Goal: Book appointment/travel/reservation

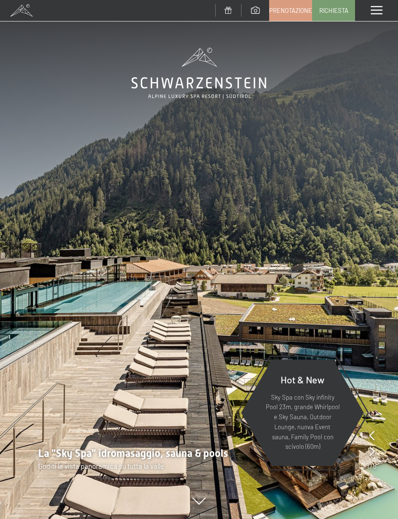
click at [372, 8] on span at bounding box center [376, 10] width 11 height 9
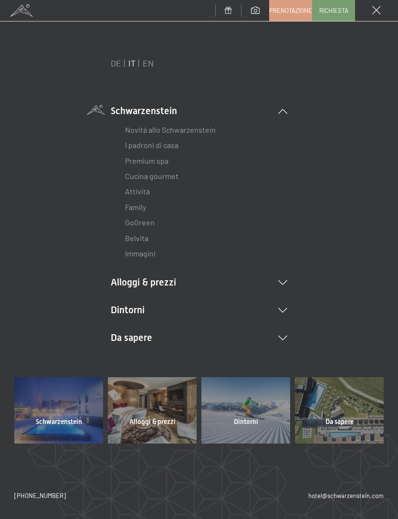
click at [272, 282] on li "Alloggi & prezzi Servizi inclusi Camere & prezzi Lista Offerte Lista Prezzi per…" at bounding box center [199, 281] width 177 height 13
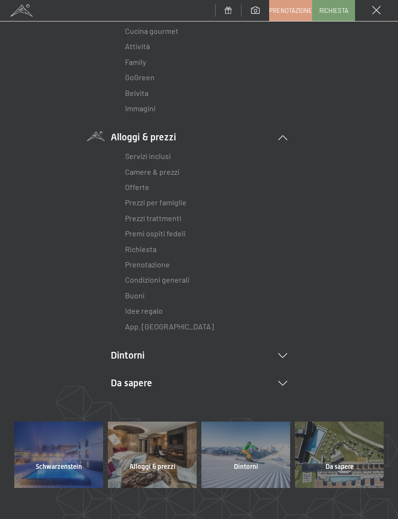
scroll to position [174, 0]
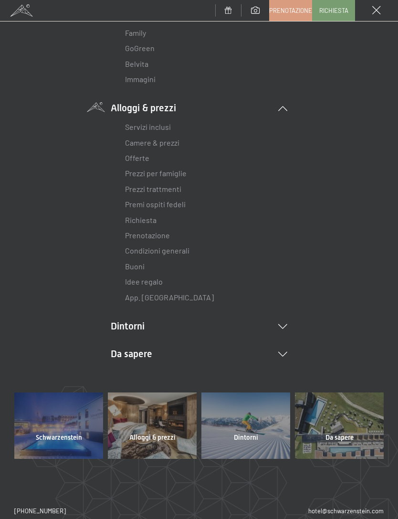
click at [142, 154] on link "Offerte" at bounding box center [137, 157] width 24 height 9
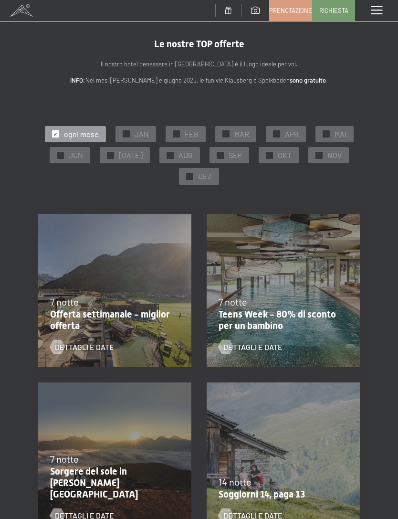
click at [106, 292] on label "Consenso marketing*" at bounding box center [140, 287] width 77 height 10
click at [102, 292] on input "Consenso marketing*" at bounding box center [97, 287] width 10 height 10
checkbox input "false"
click at [113, 347] on span "Dettagli e Date" at bounding box center [84, 347] width 59 height 10
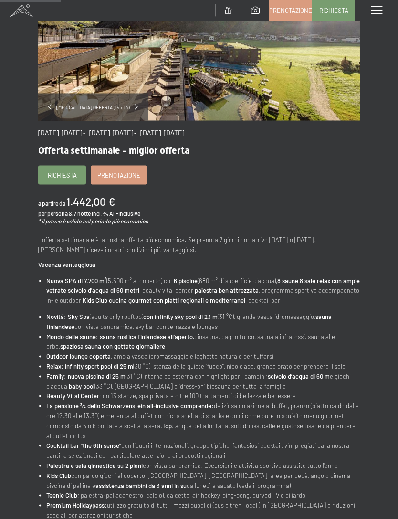
scroll to position [123, 0]
click at [64, 181] on link "Richiesta" at bounding box center [62, 175] width 47 height 18
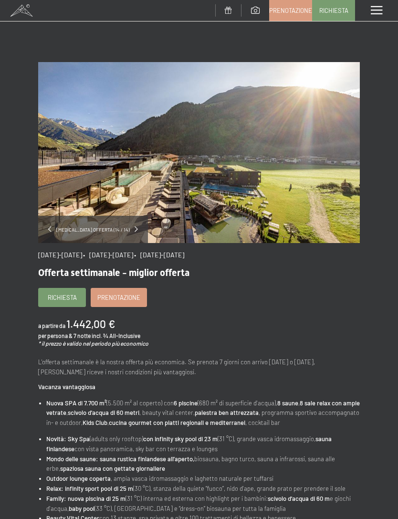
click at [382, 10] on span at bounding box center [376, 10] width 11 height 9
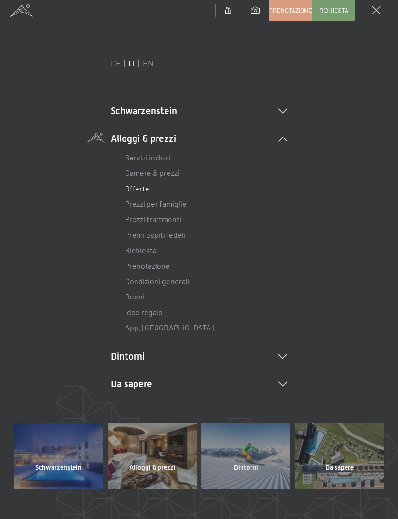
click at [167, 176] on link "Camere & prezzi" at bounding box center [152, 172] width 54 height 9
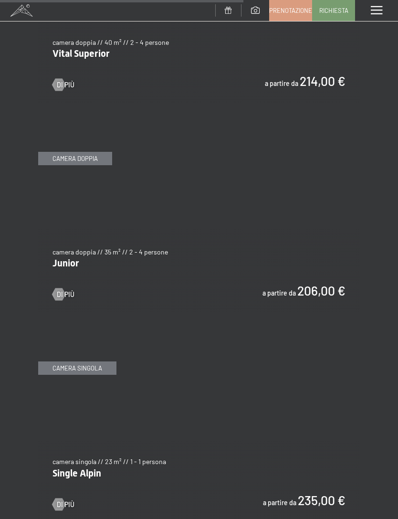
scroll to position [2217, 0]
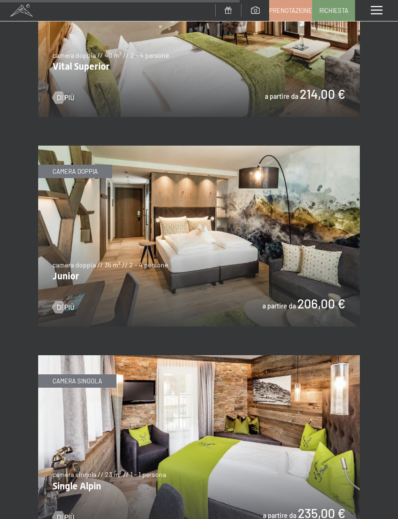
click at [60, 306] on div at bounding box center [58, 307] width 7 height 12
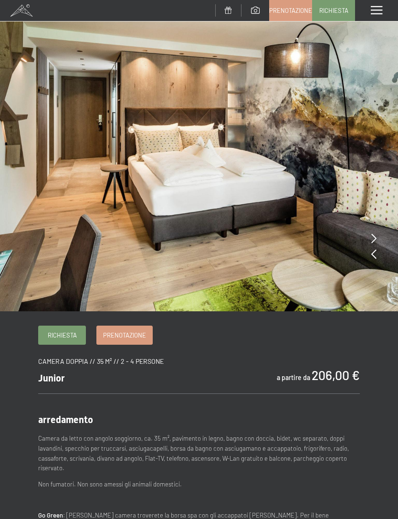
click at [369, 258] on img at bounding box center [199, 155] width 398 height 311
click at [380, 260] on img at bounding box center [199, 155] width 398 height 311
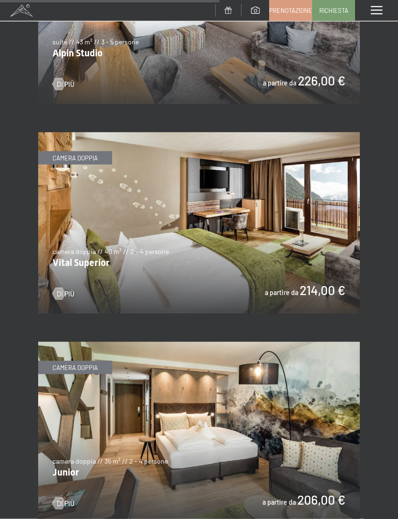
scroll to position [2032, 0]
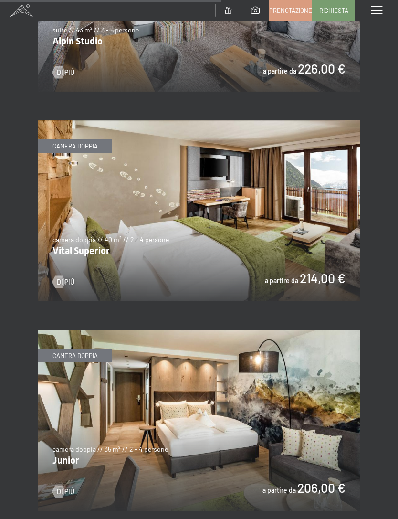
click at [61, 280] on div at bounding box center [58, 282] width 7 height 12
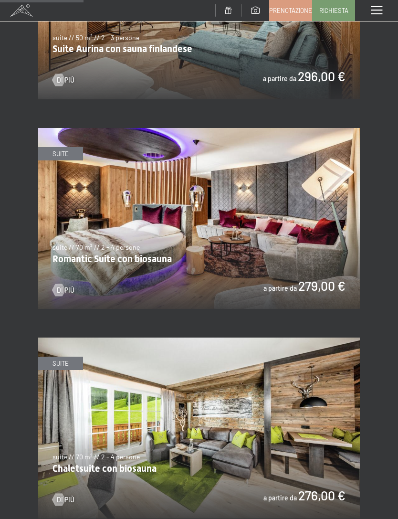
scroll to position [768, 0]
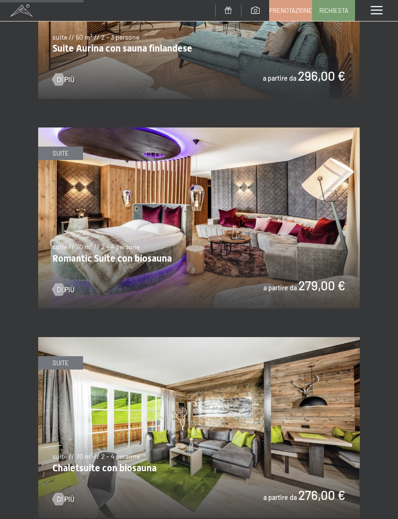
click at [59, 78] on div at bounding box center [58, 79] width 7 height 12
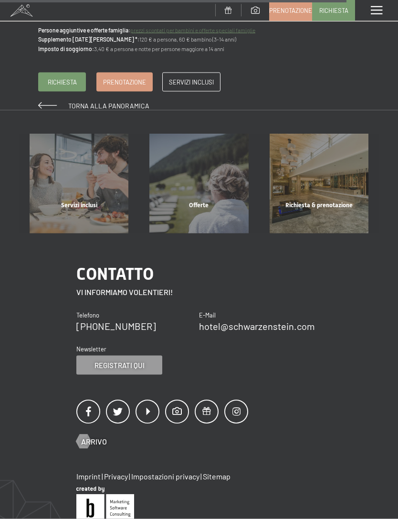
scroll to position [1034, 0]
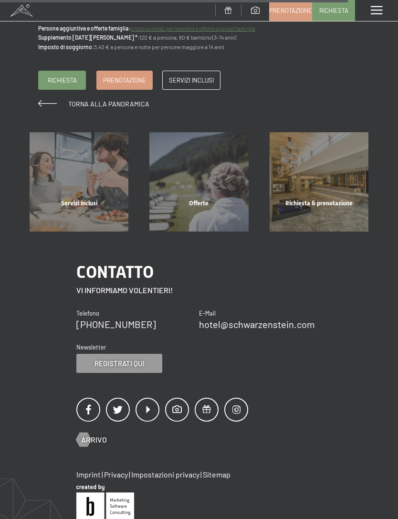
click at [386, 6] on div "Menu" at bounding box center [376, 10] width 43 height 21
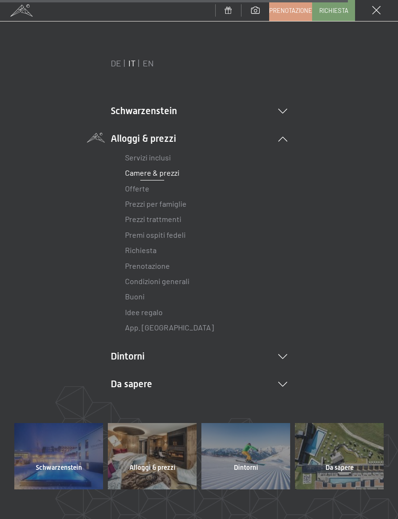
click at [170, 222] on link "Prezzi trattmenti" at bounding box center [153, 218] width 56 height 9
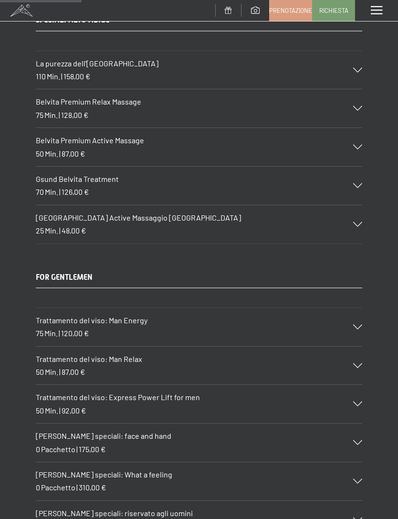
scroll to position [1484, 0]
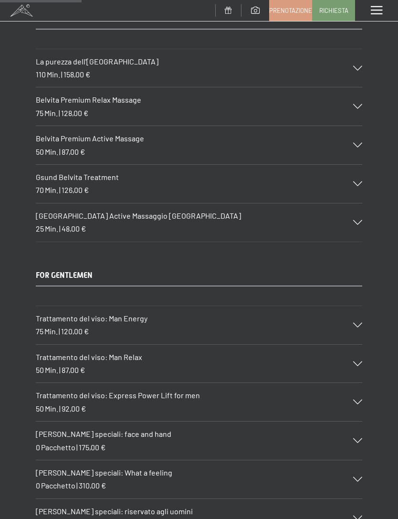
click at [349, 308] on div "Trattamento del viso: Man Energy 75 Min. | 120,00 €" at bounding box center [199, 325] width 326 height 38
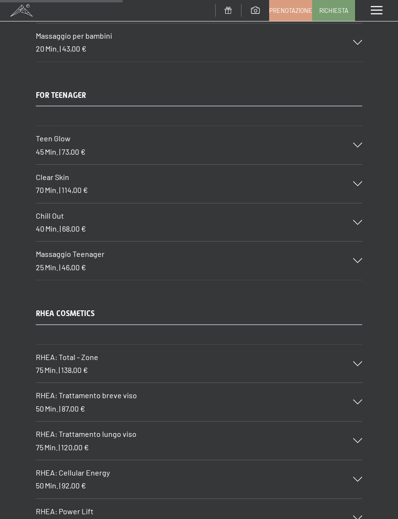
scroll to position [2271, 0]
click at [353, 438] on div at bounding box center [351, 440] width 21 height 5
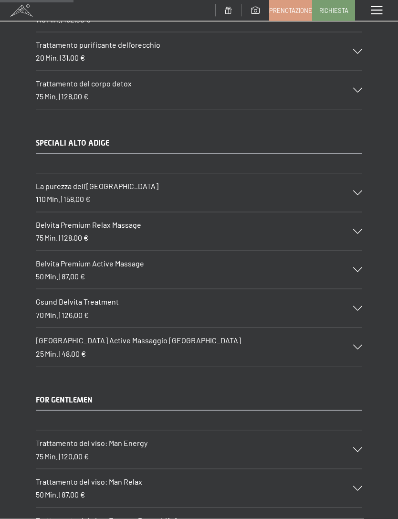
scroll to position [1378, 0]
click at [379, 10] on span at bounding box center [376, 10] width 11 height 9
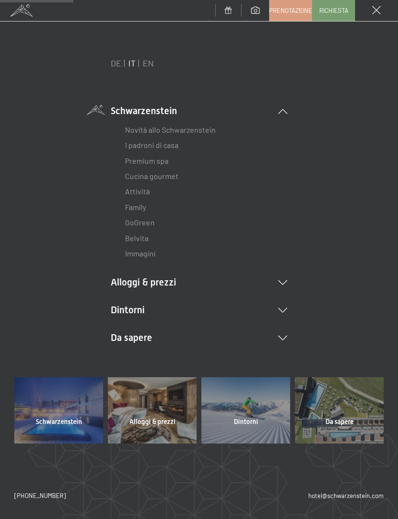
click at [135, 308] on li "Dintorni Aurina Ski & Winter Sci Scuola di sci Trekking in estate Escursioni Bi…" at bounding box center [199, 309] width 177 height 13
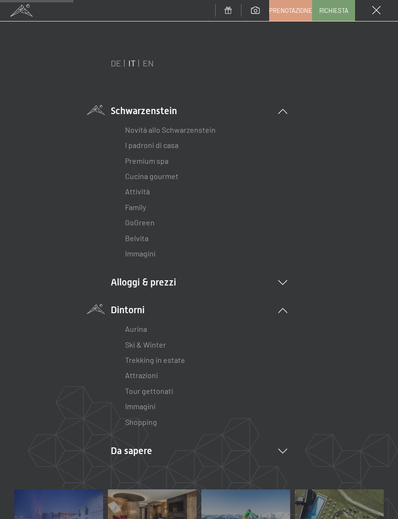
click at [140, 329] on link "Aurina" at bounding box center [136, 328] width 22 height 9
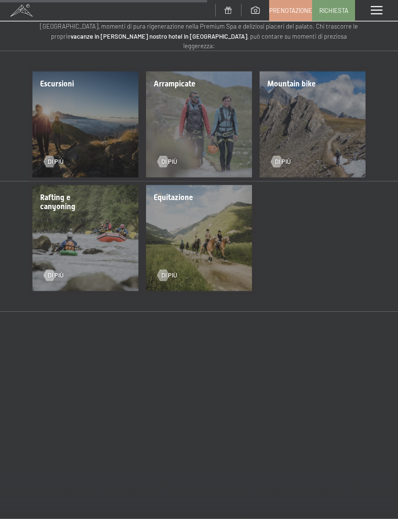
scroll to position [967, 0]
